Goal: Task Accomplishment & Management: Manage account settings

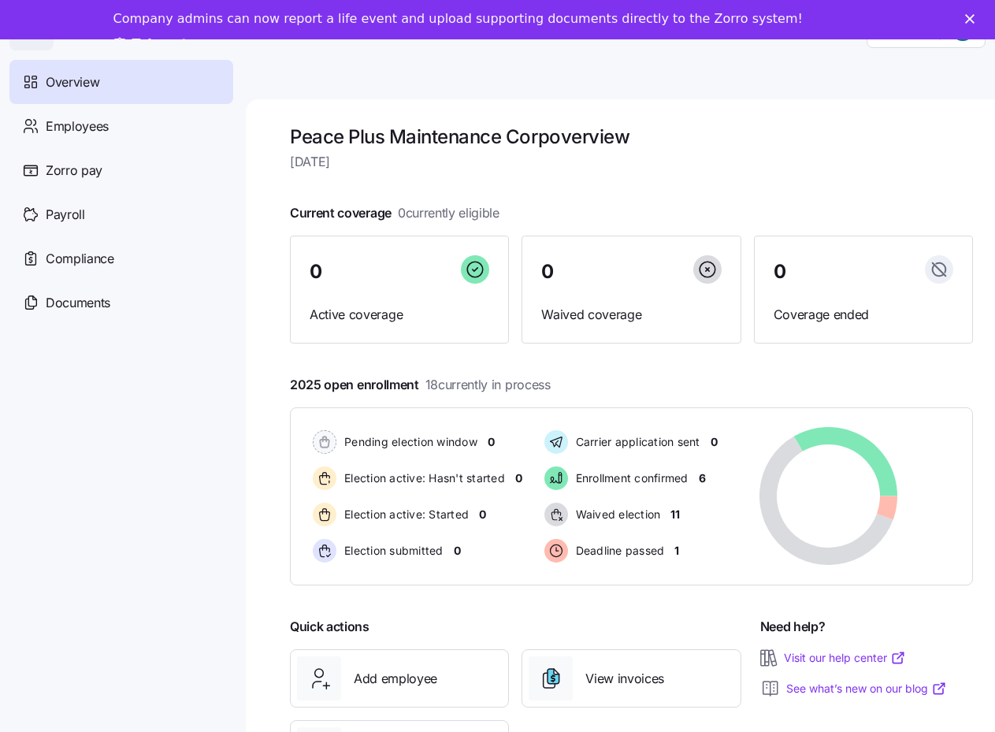
click at [974, 18] on polygon "Close" at bounding box center [969, 18] width 9 height 9
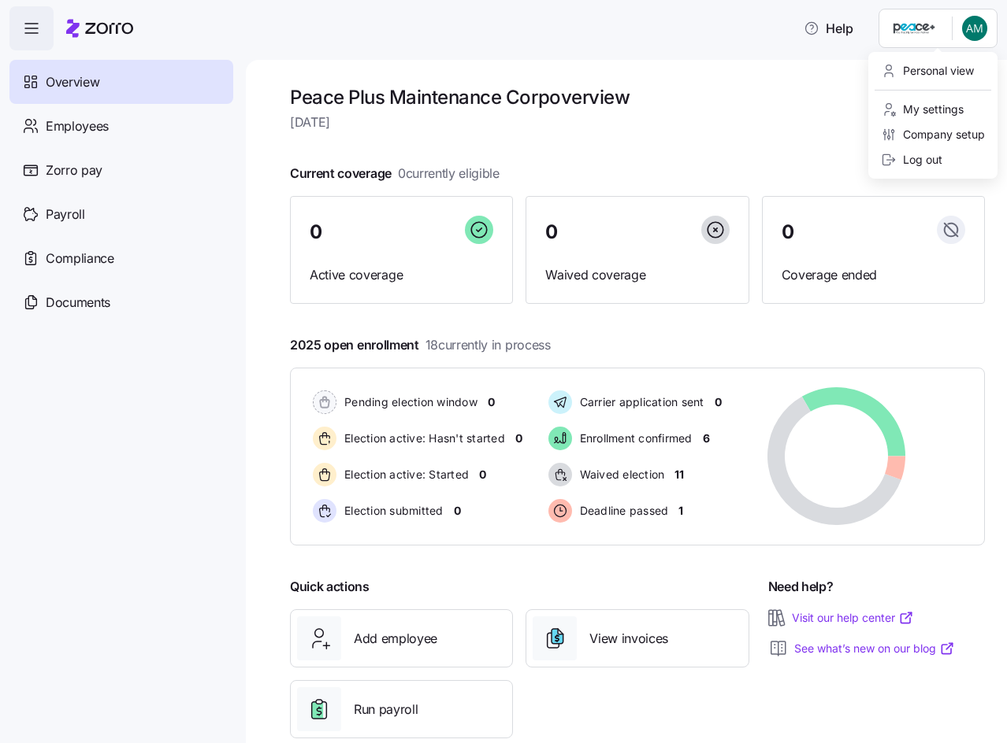
click at [972, 24] on html "Help Overview Employees Zorro pay Payroll Compliance Documents Peace Plus Maint…" at bounding box center [503, 367] width 1007 height 734
click at [940, 132] on div "Company setup" at bounding box center [933, 134] width 104 height 17
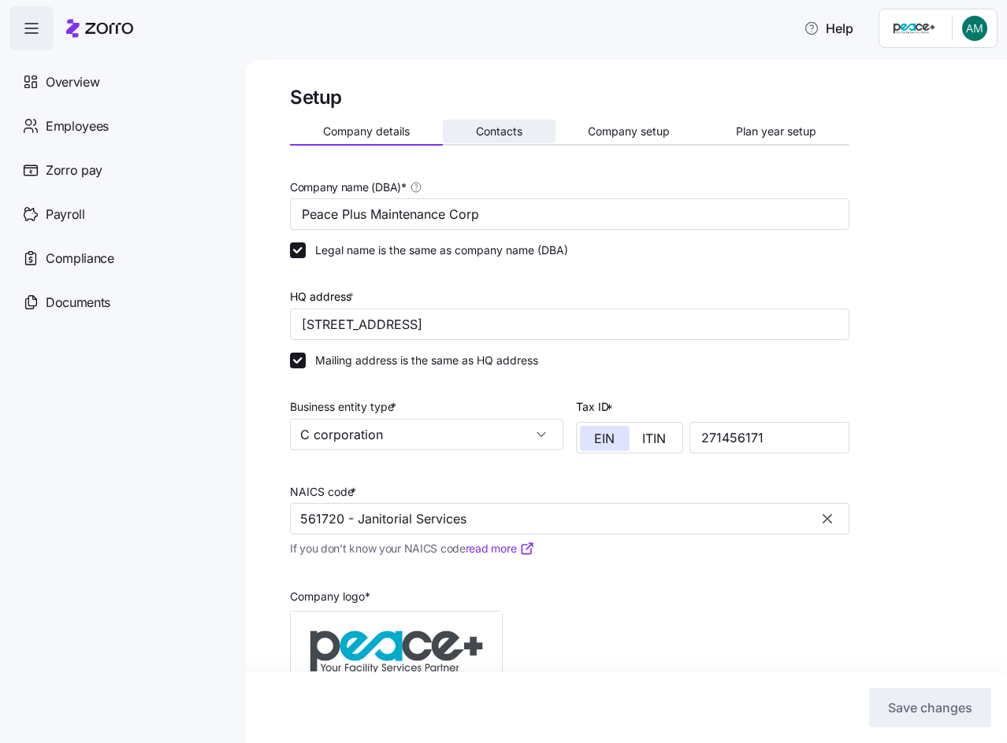
click at [516, 126] on span "Contacts" at bounding box center [499, 131] width 46 height 11
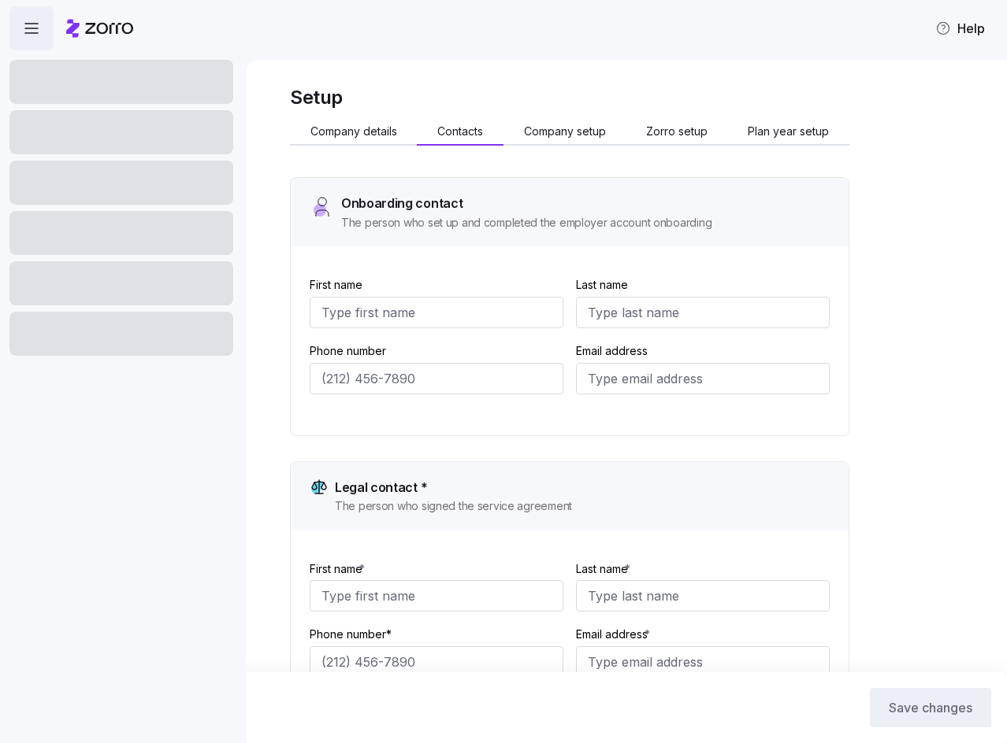
type input "[PERSON_NAME]"
type input "[EMAIL_ADDRESS][DOMAIN_NAME]"
type input "[PERSON_NAME]"
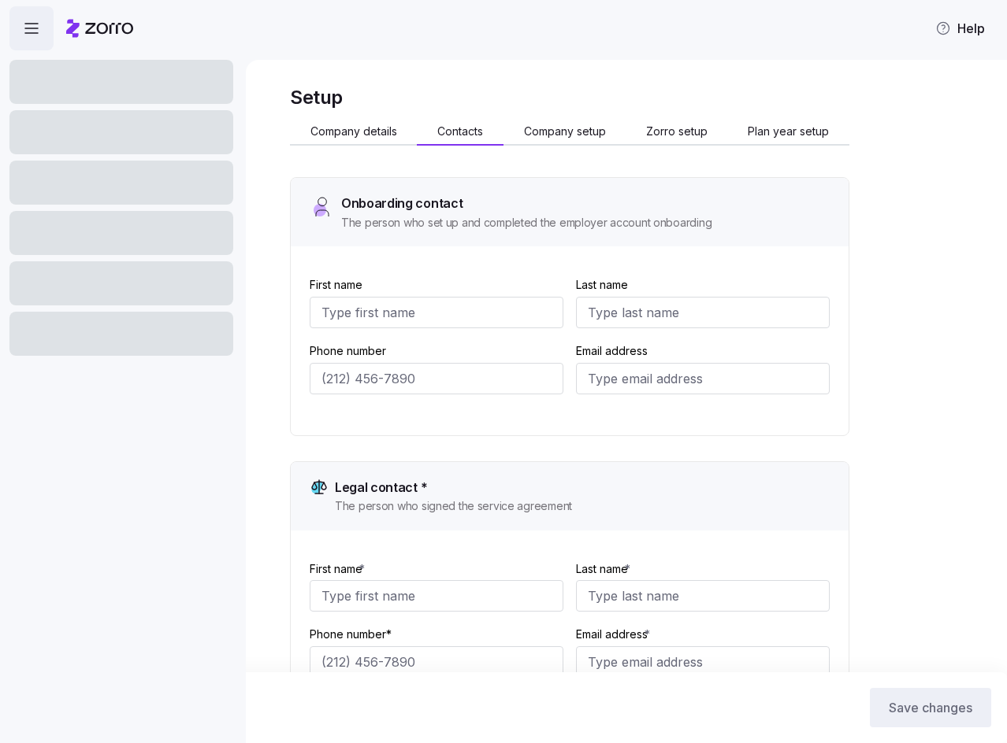
type input "[EMAIL_ADDRESS][DOMAIN_NAME]"
type input "Melly"
type input "[PERSON_NAME]"
type input "[EMAIL_ADDRESS][DOMAIN_NAME]"
type input "[PERSON_NAME]"
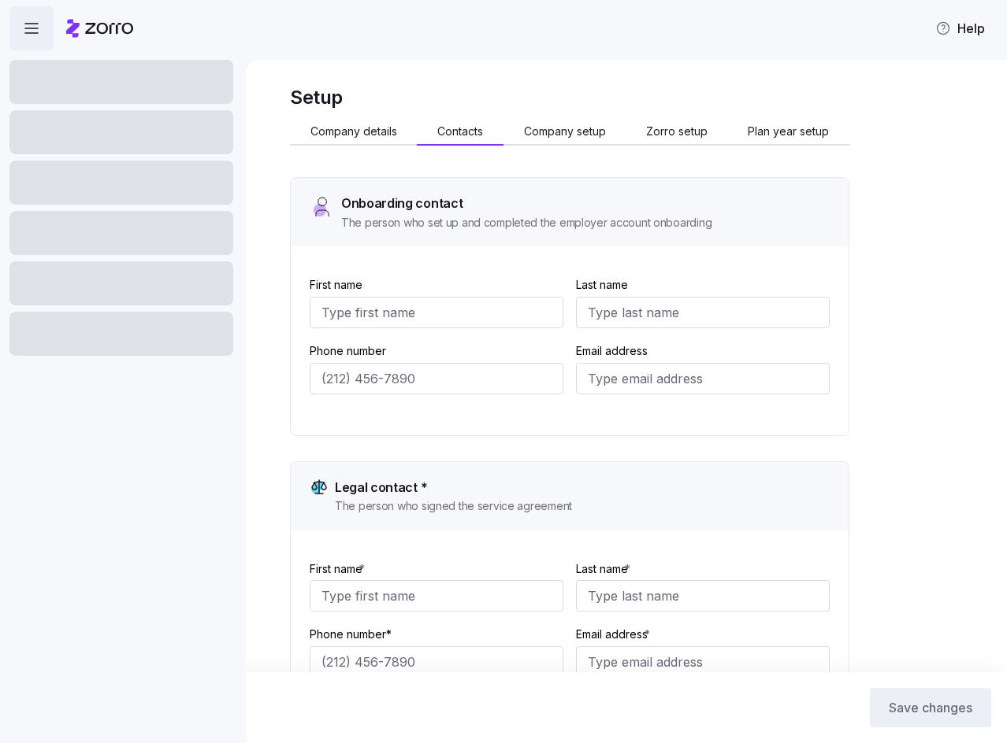
type input "Mackay"
type input "[EMAIL_ADDRESS][DOMAIN_NAME]"
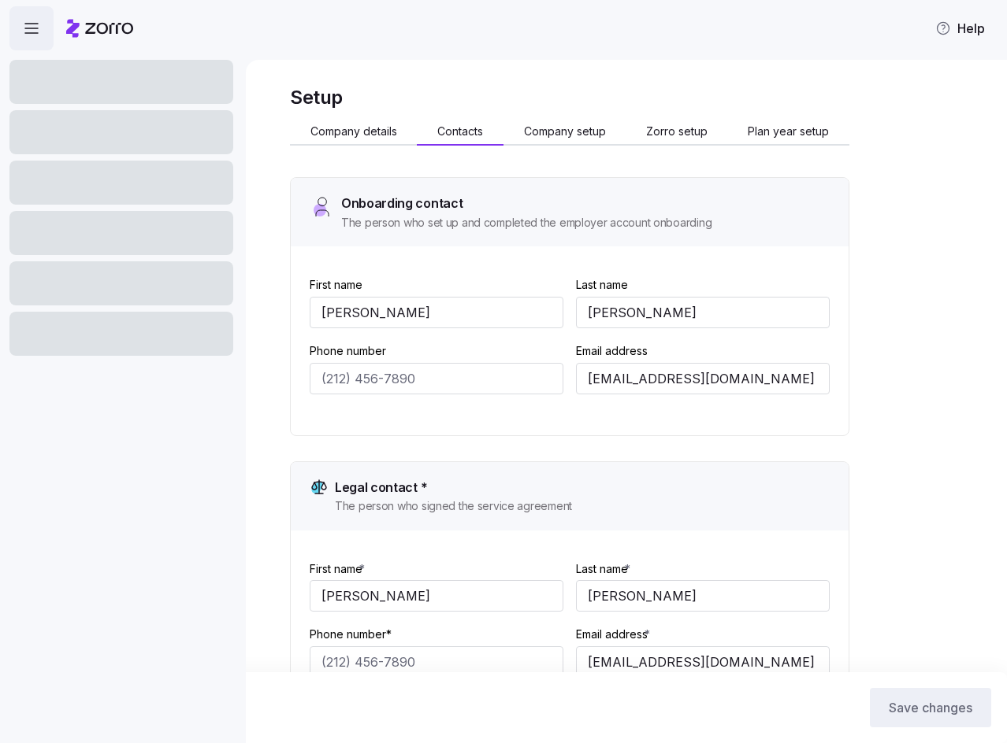
type input "[PHONE_NUMBER]"
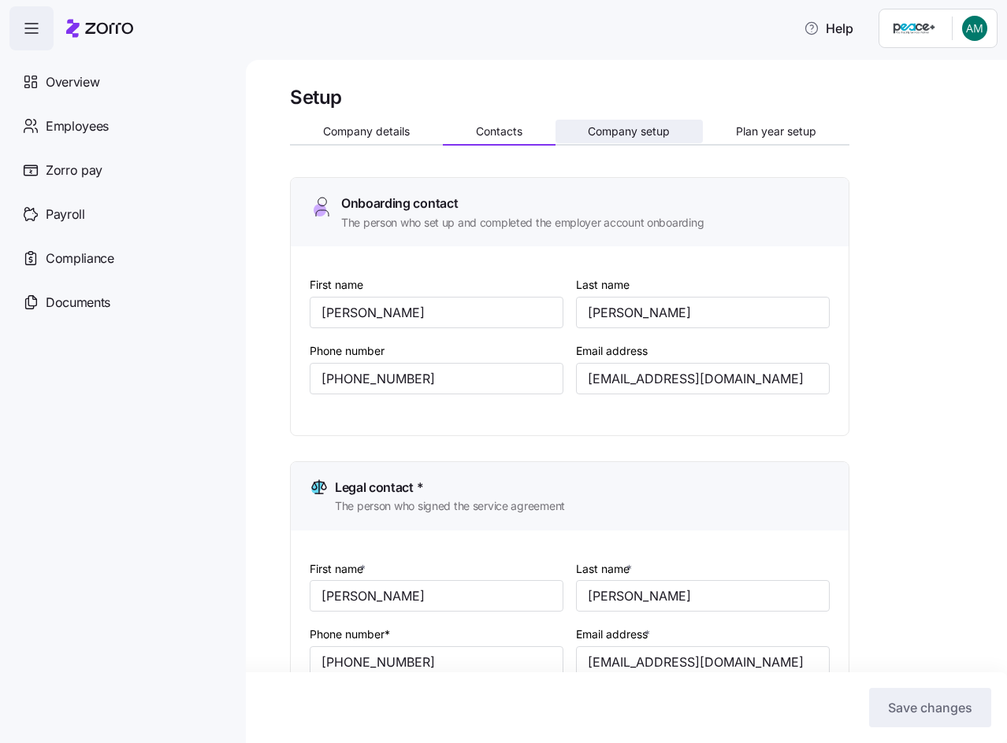
click at [632, 123] on button "Company setup" at bounding box center [629, 132] width 148 height 24
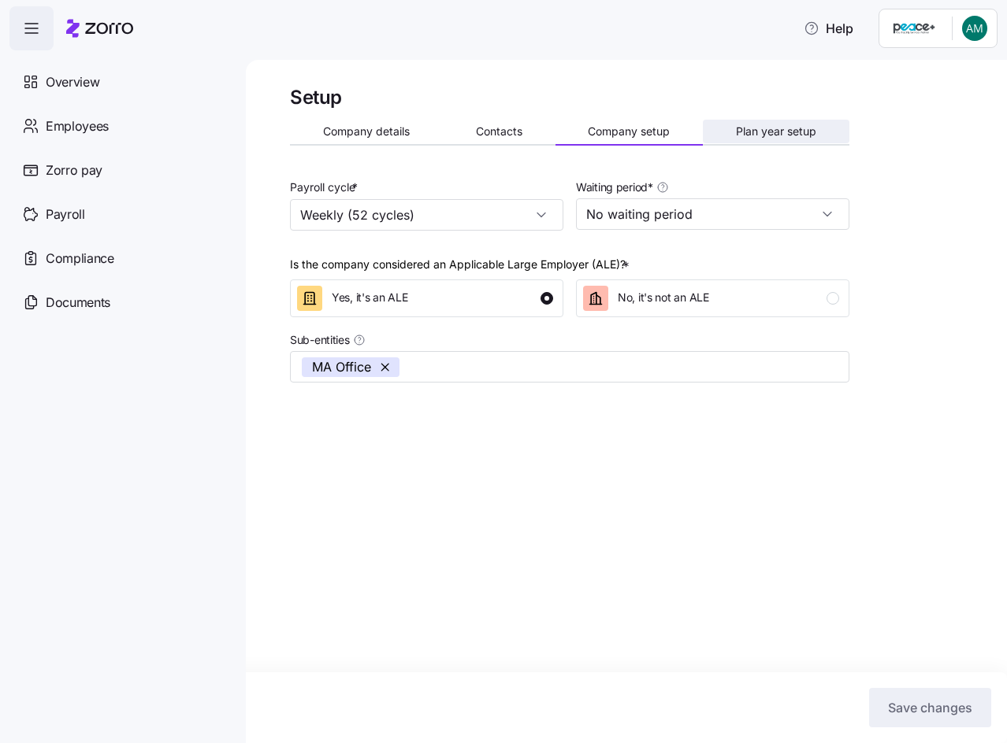
click at [790, 137] on span "Plan year setup" at bounding box center [776, 131] width 80 height 11
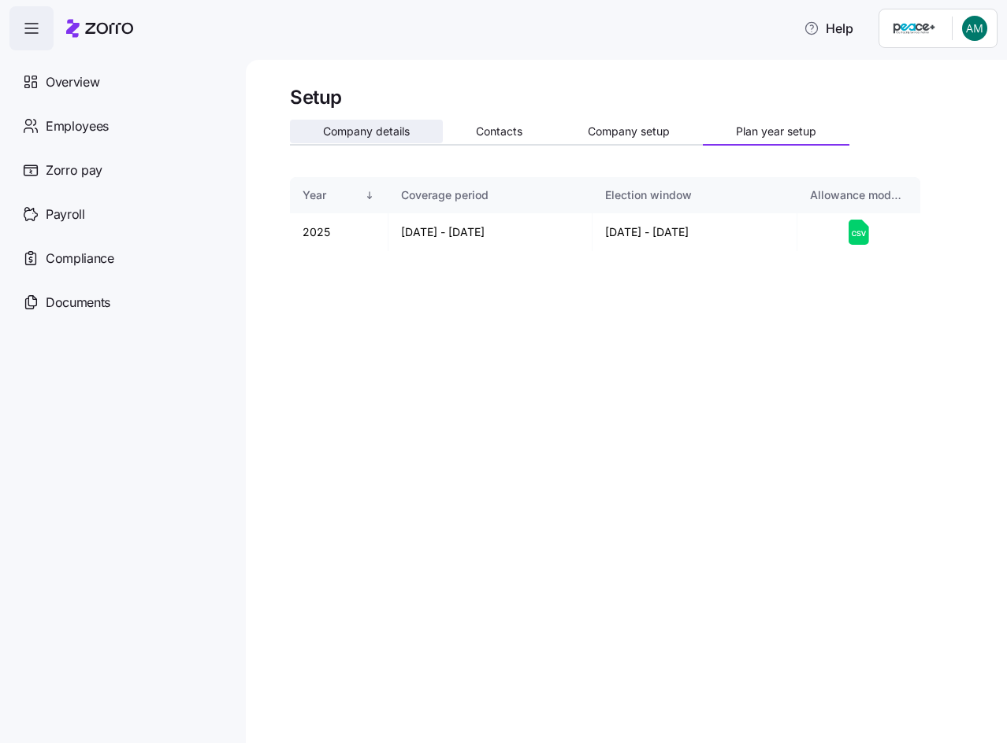
click at [374, 129] on span "Company details" at bounding box center [366, 131] width 87 height 11
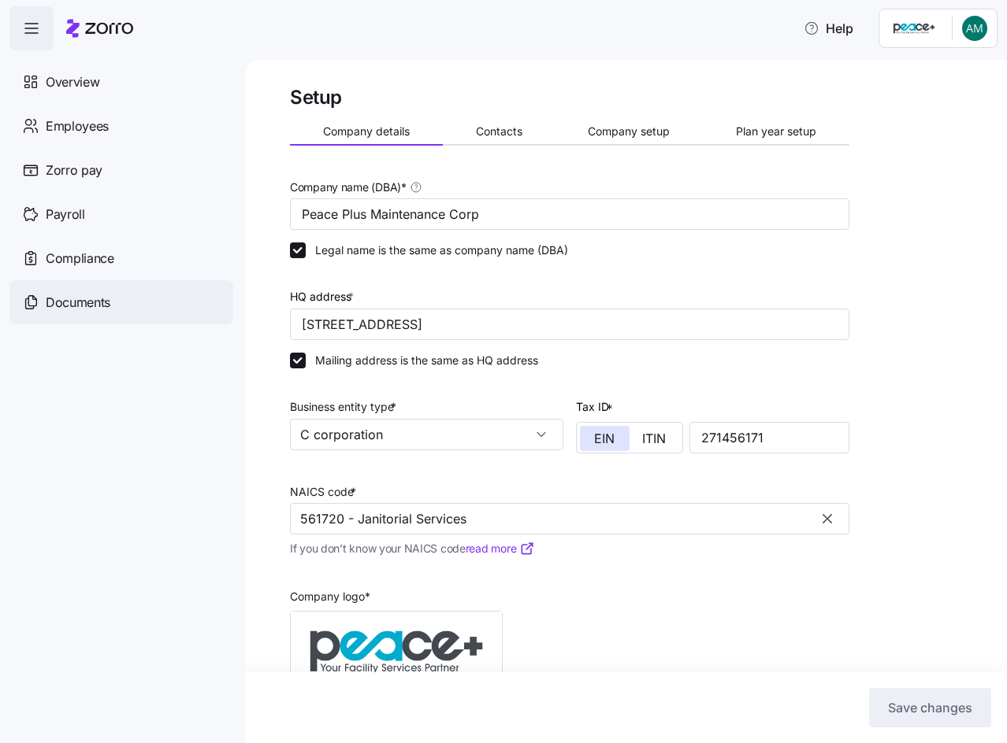
click at [91, 310] on span "Documents" at bounding box center [78, 303] width 65 height 20
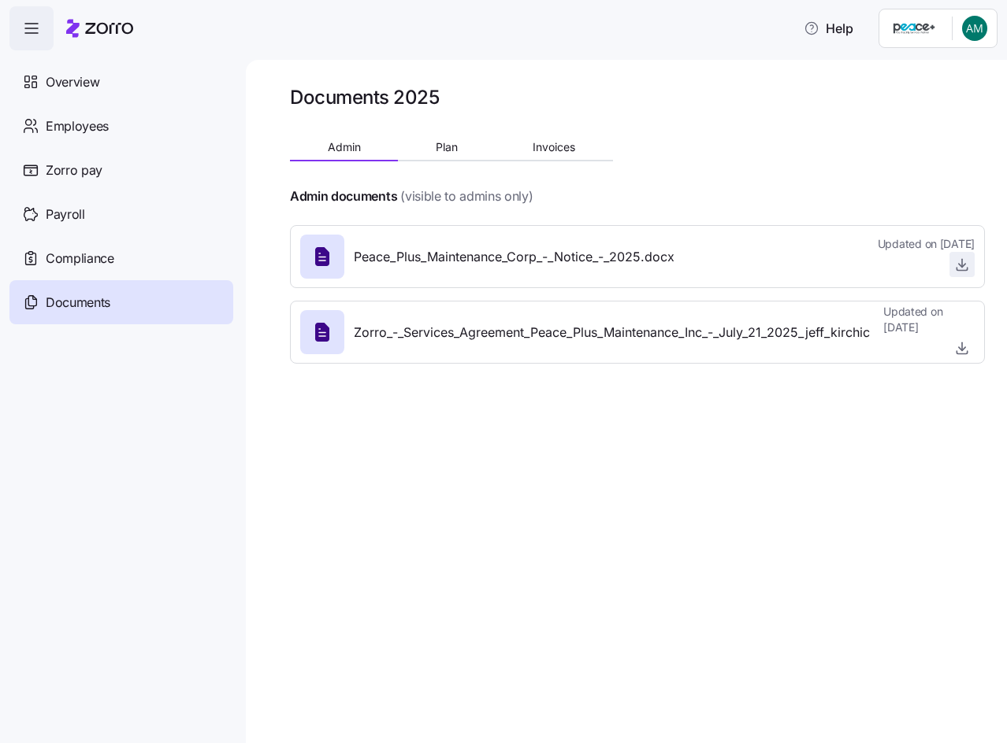
click at [959, 266] on icon "button" at bounding box center [962, 265] width 16 height 16
click at [434, 136] on button "Plan" at bounding box center [446, 147] width 97 height 24
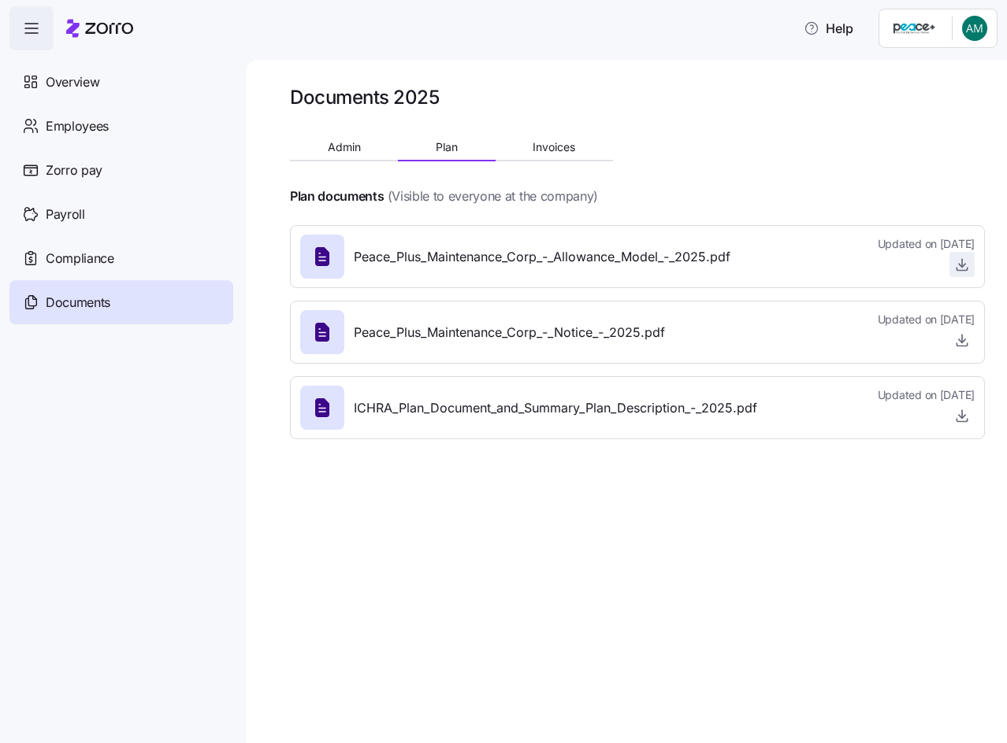
click at [959, 264] on icon "button" at bounding box center [962, 265] width 16 height 16
click at [957, 339] on icon "button" at bounding box center [962, 340] width 16 height 16
click at [962, 417] on icon "button" at bounding box center [962, 414] width 0 height 8
click at [560, 154] on button "Invoices" at bounding box center [553, 147] width 117 height 24
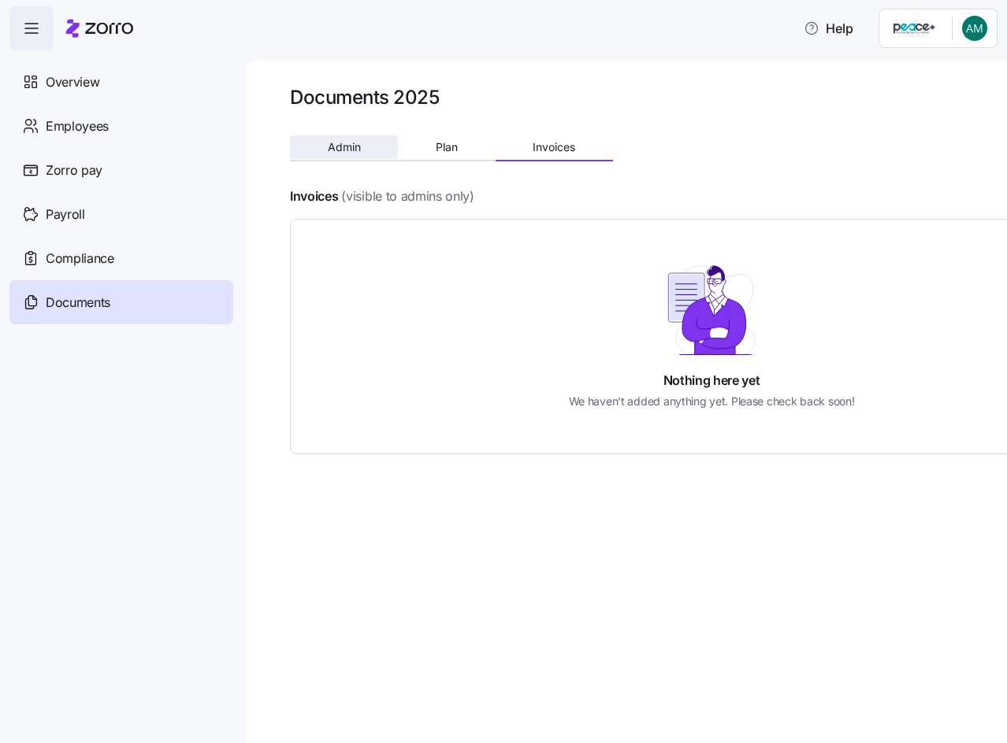
click at [368, 151] on button "Admin" at bounding box center [344, 147] width 108 height 24
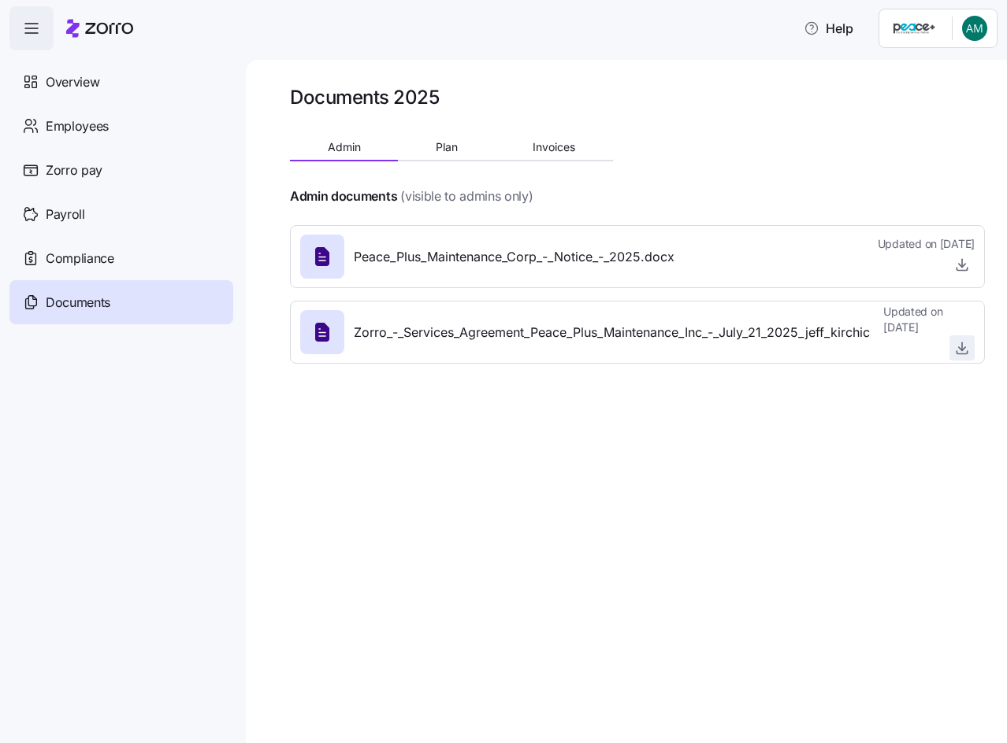
click at [955, 343] on icon "button" at bounding box center [962, 348] width 16 height 16
click at [132, 125] on div "Employees" at bounding box center [121, 126] width 224 height 44
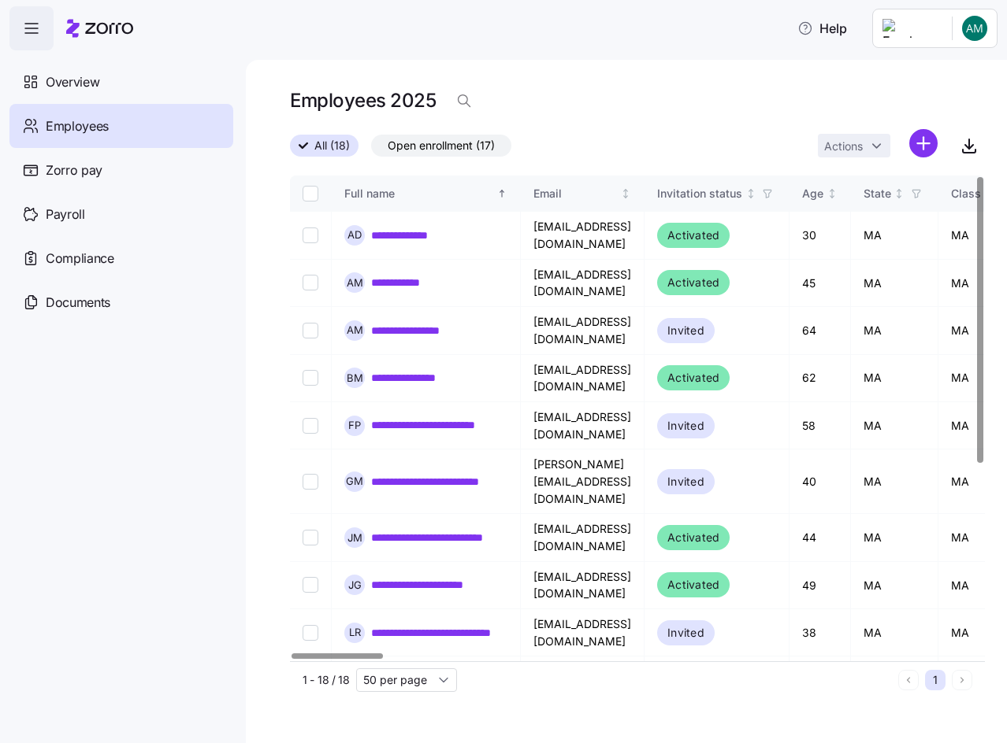
click at [418, 147] on span "Open enrollment (17)" at bounding box center [441, 145] width 107 height 20
click at [371, 150] on input "Open enrollment (17)" at bounding box center [371, 150] width 0 height 0
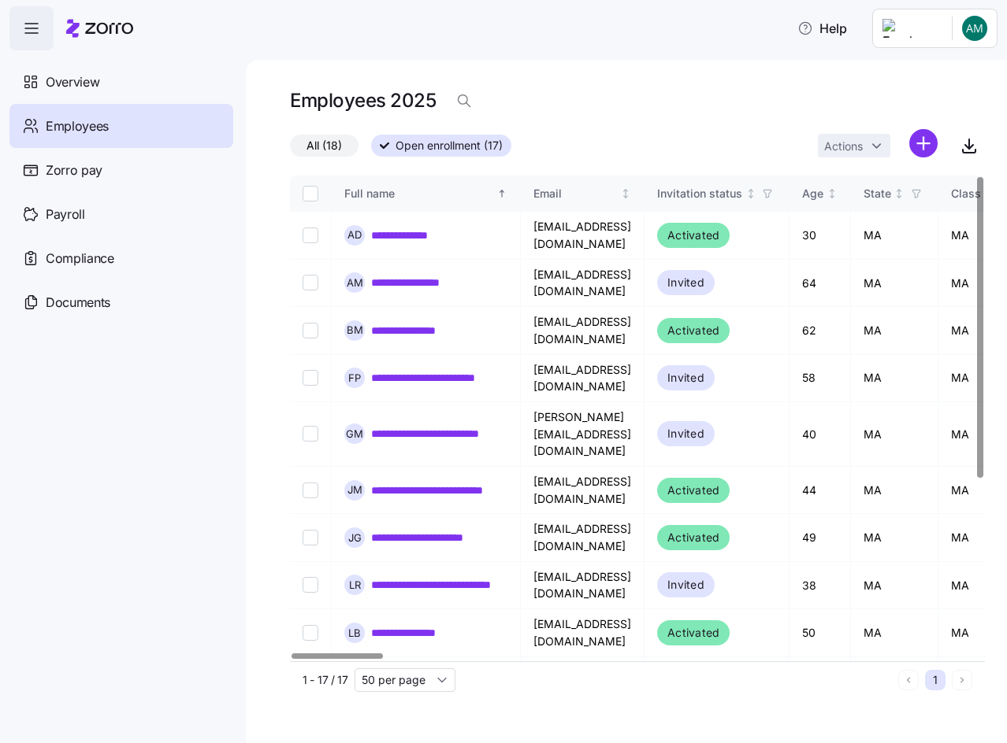
click at [323, 144] on span "All (18)" at bounding box center [323, 145] width 35 height 20
click at [290, 150] on input "All (18)" at bounding box center [290, 150] width 0 height 0
